Goal: Complete application form

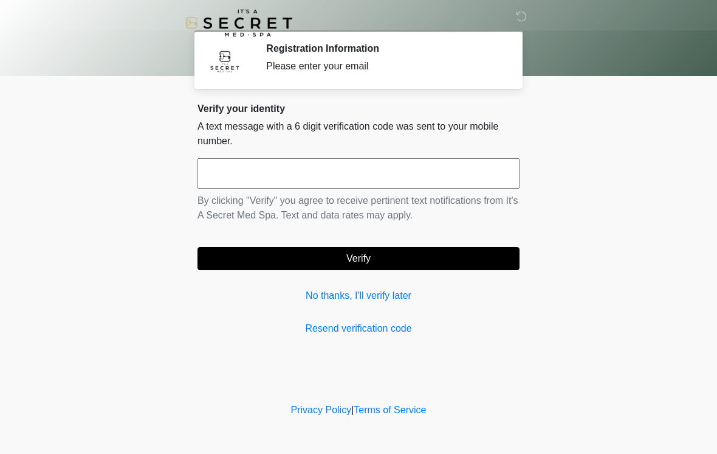
click at [343, 174] on input "text" at bounding box center [359, 173] width 322 height 30
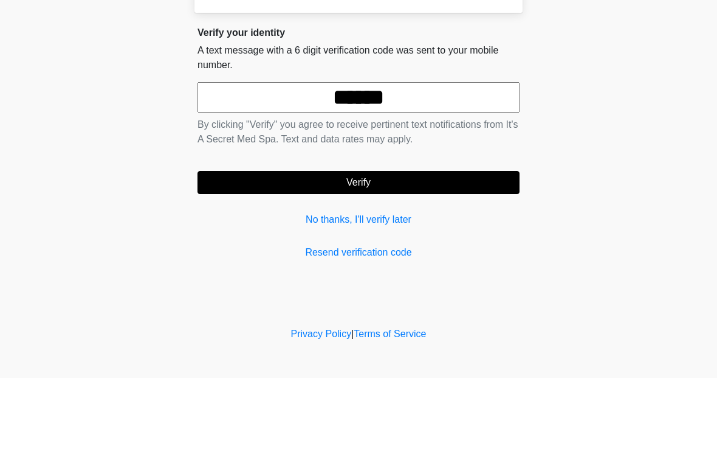
type input "******"
click at [398, 247] on button "Verify" at bounding box center [359, 258] width 322 height 23
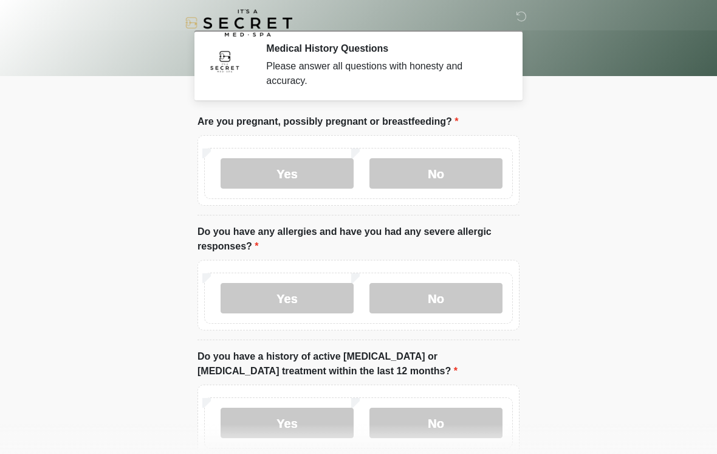
click at [491, 173] on label "No" at bounding box center [436, 173] width 133 height 30
click at [471, 307] on label "No" at bounding box center [436, 298] width 133 height 30
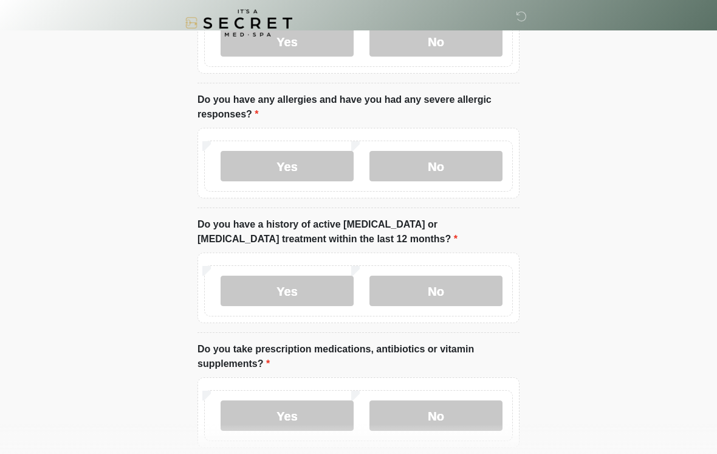
click at [469, 286] on label "No" at bounding box center [436, 290] width 133 height 30
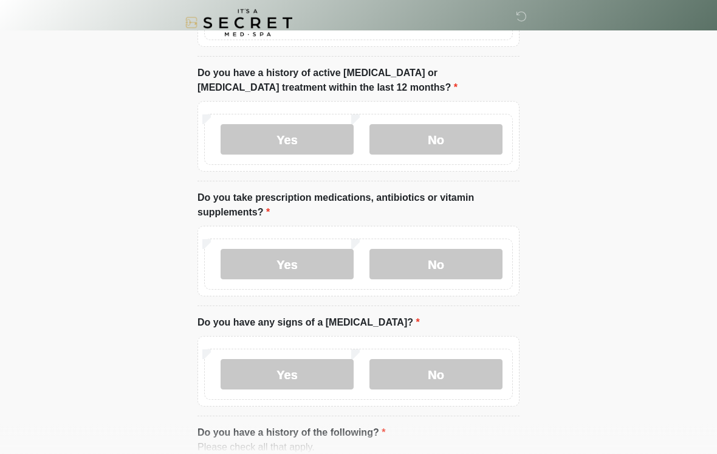
click at [324, 264] on label "Yes" at bounding box center [287, 264] width 133 height 30
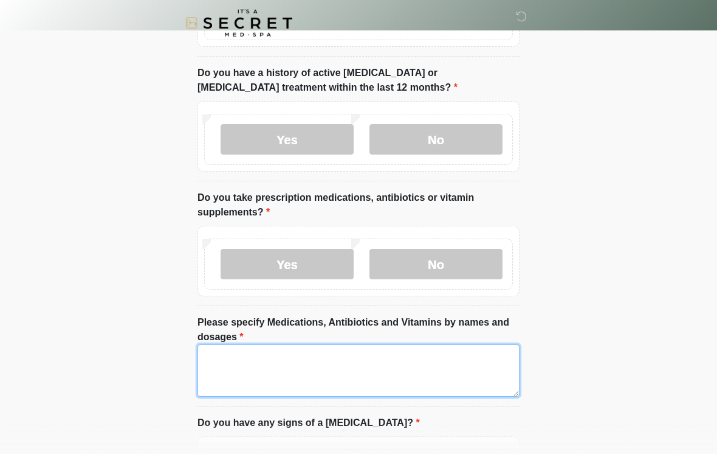
click at [302, 362] on textarea "Please specify Medications, Antibiotics and Vitamins by names and dosages" at bounding box center [359, 370] width 322 height 52
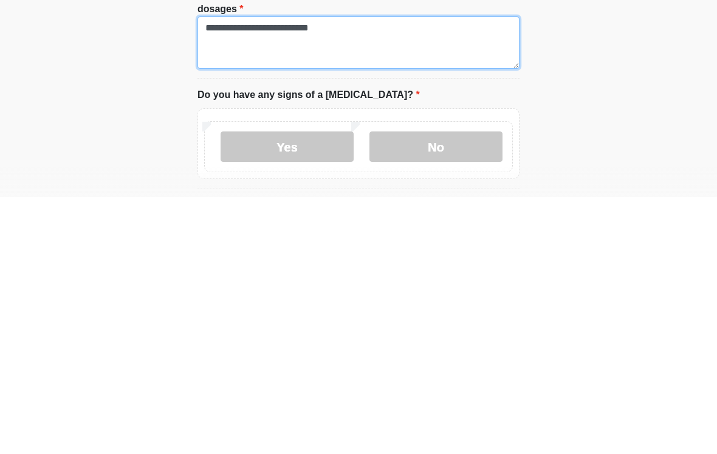
type textarea "**********"
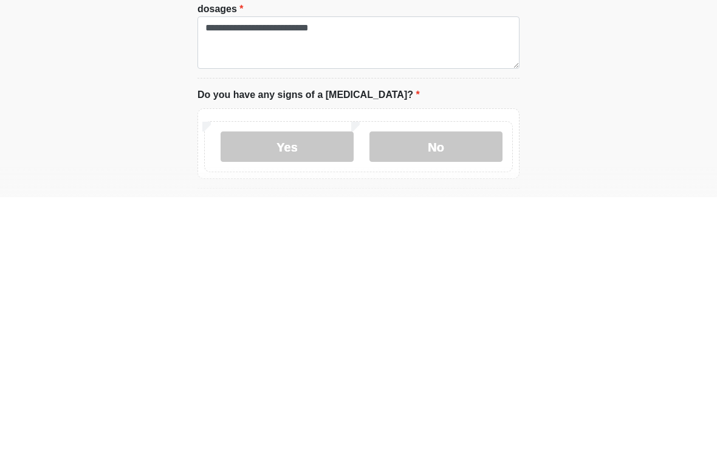
click at [472, 388] on label "No" at bounding box center [436, 403] width 133 height 30
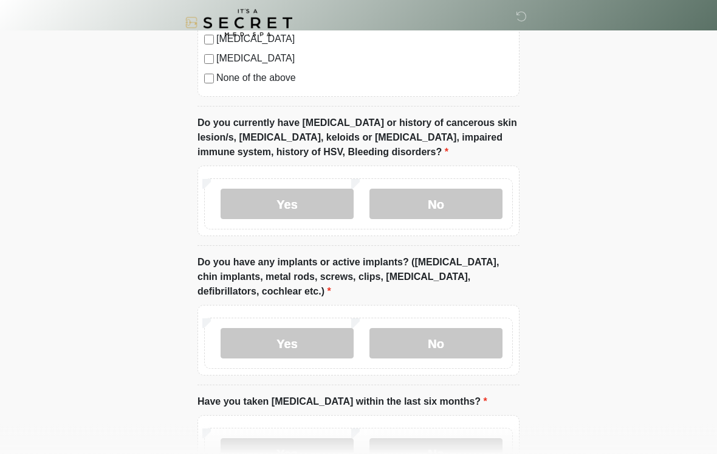
scroll to position [996, 0]
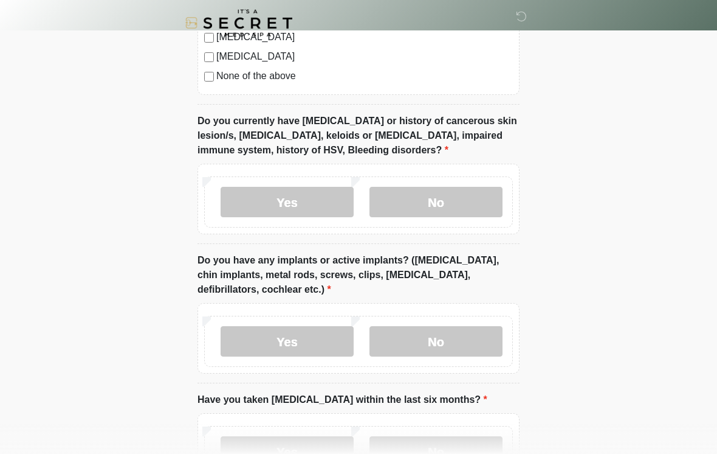
click at [466, 211] on label "No" at bounding box center [436, 202] width 133 height 30
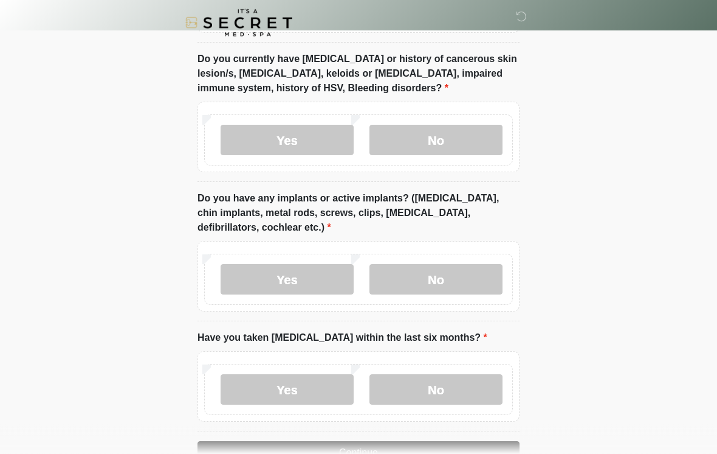
scroll to position [1058, 0]
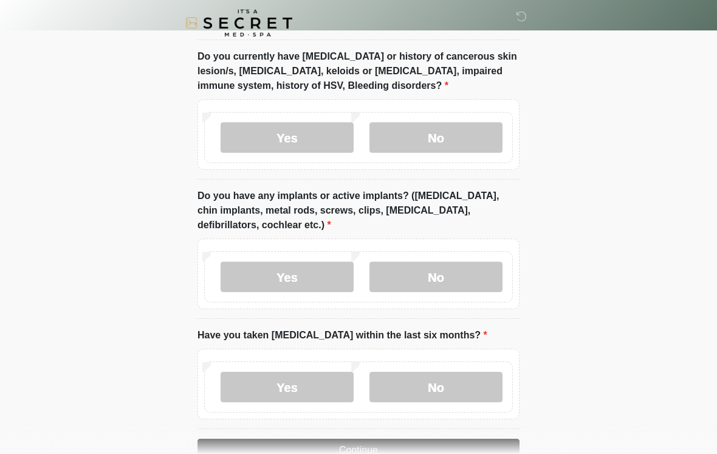
click at [470, 274] on label "No" at bounding box center [436, 276] width 133 height 30
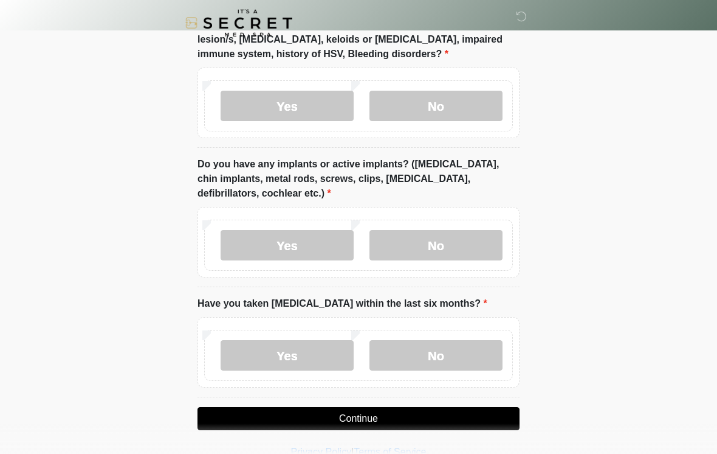
scroll to position [1112, 0]
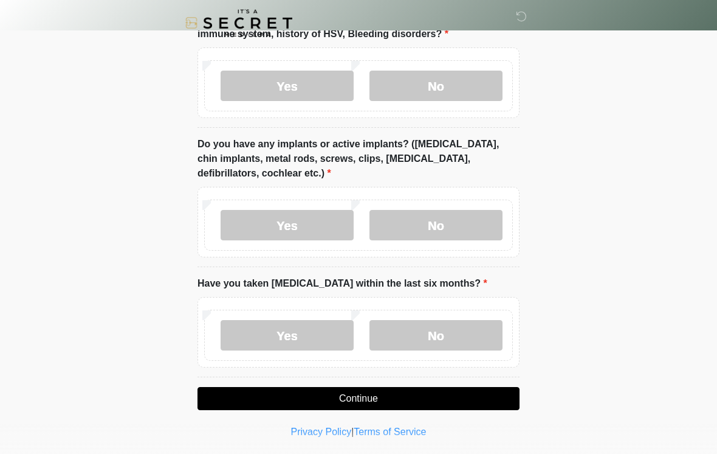
click at [441, 336] on label "No" at bounding box center [436, 335] width 133 height 30
click at [426, 398] on button "Continue" at bounding box center [359, 398] width 322 height 23
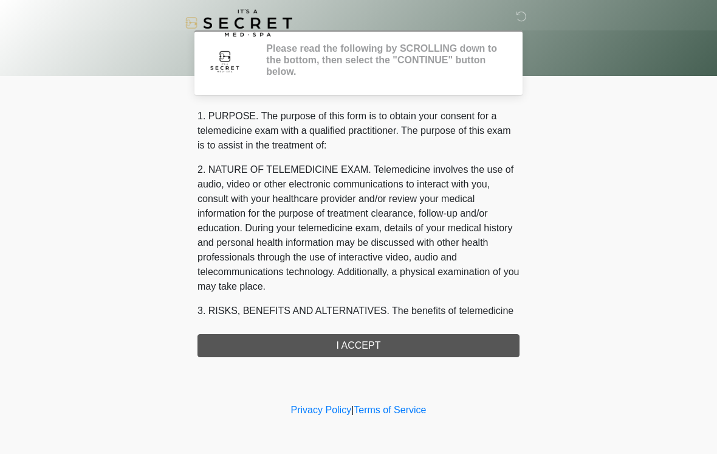
scroll to position [0, 0]
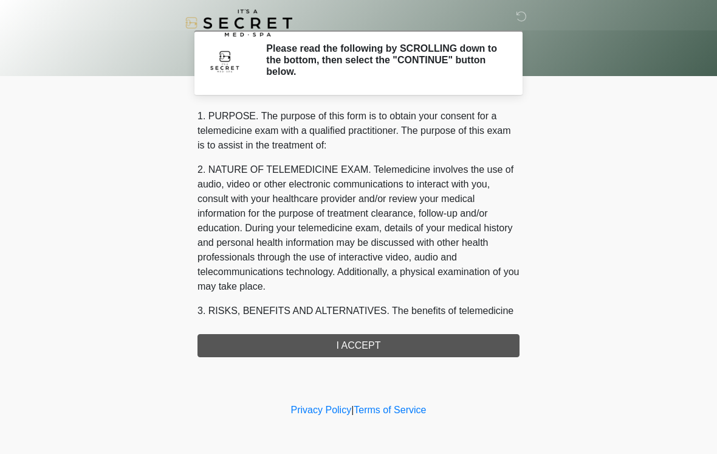
click at [447, 347] on div "1. PURPOSE. The purpose of this form is to obtain your consent for a telemedici…" at bounding box center [359, 233] width 322 height 248
click at [425, 344] on div "1. PURPOSE. The purpose of this form is to obtain your consent for a telemedici…" at bounding box center [359, 233] width 322 height 248
click at [354, 340] on div "1. PURPOSE. The purpose of this form is to obtain your consent for a telemedici…" at bounding box center [359, 233] width 322 height 248
click at [373, 340] on div "1. PURPOSE. The purpose of this form is to obtain your consent for a telemedici…" at bounding box center [359, 233] width 322 height 248
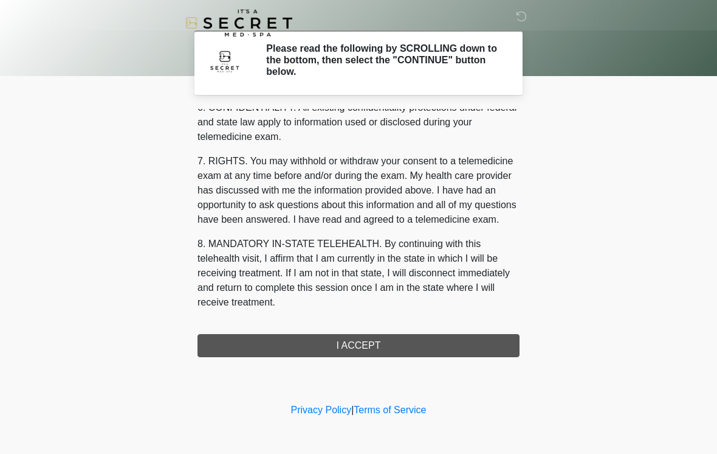
click at [365, 347] on button "I ACCEPT" at bounding box center [359, 345] width 322 height 23
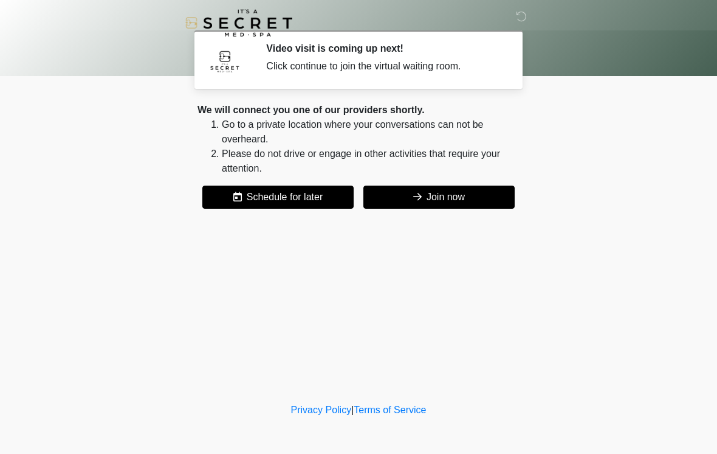
click at [439, 198] on button "Join now" at bounding box center [439, 196] width 151 height 23
